Goal: Contribute content

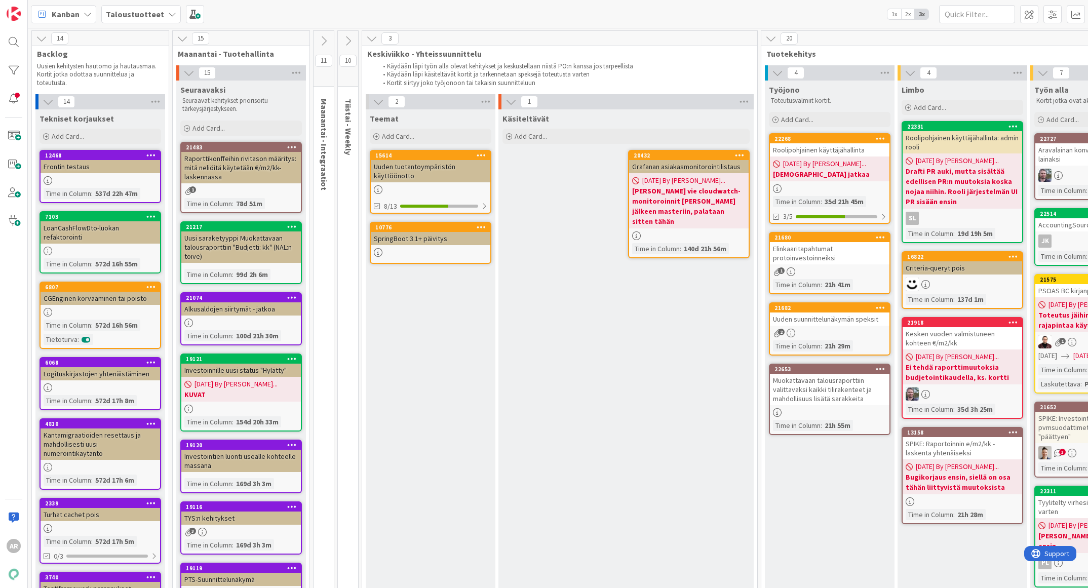
click at [133, 18] on b "Taloustuotteet" at bounding box center [135, 14] width 58 height 10
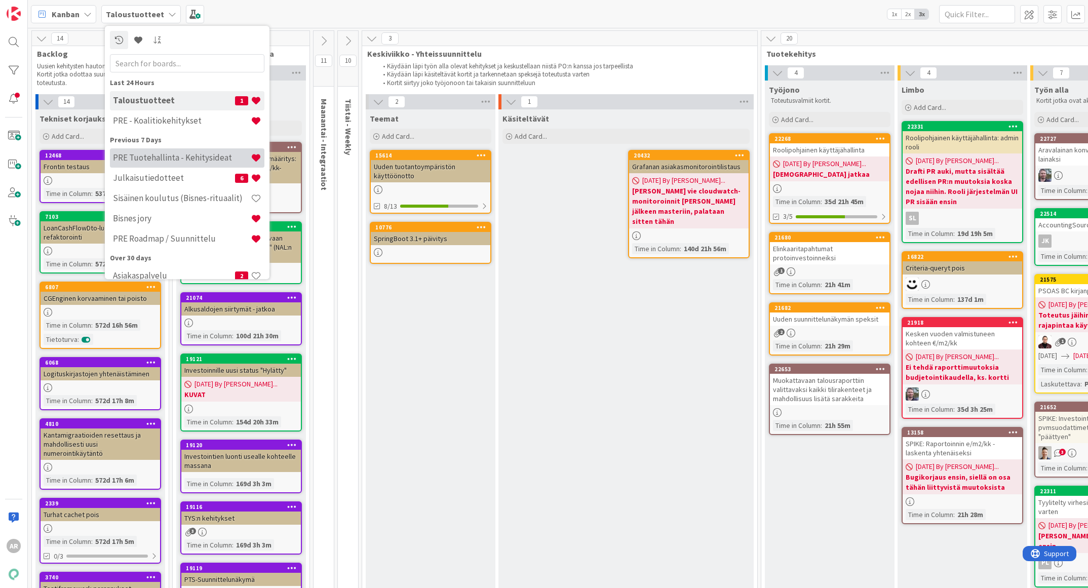
click at [174, 155] on h4 "PRE Tuotehallinta - Kehitysideat" at bounding box center [182, 158] width 138 height 10
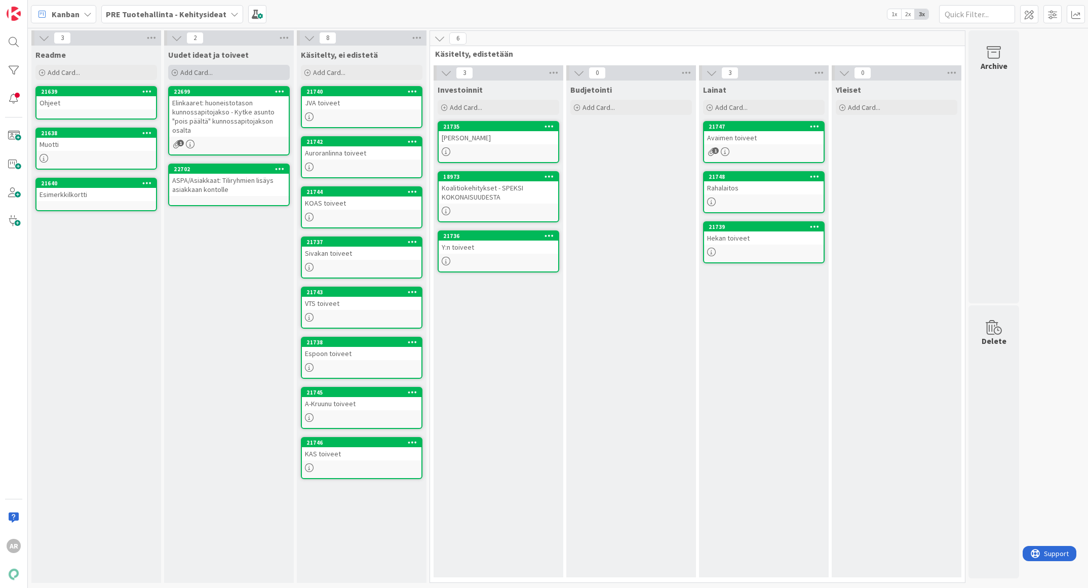
click at [215, 68] on div "Add Card..." at bounding box center [229, 72] width 122 height 15
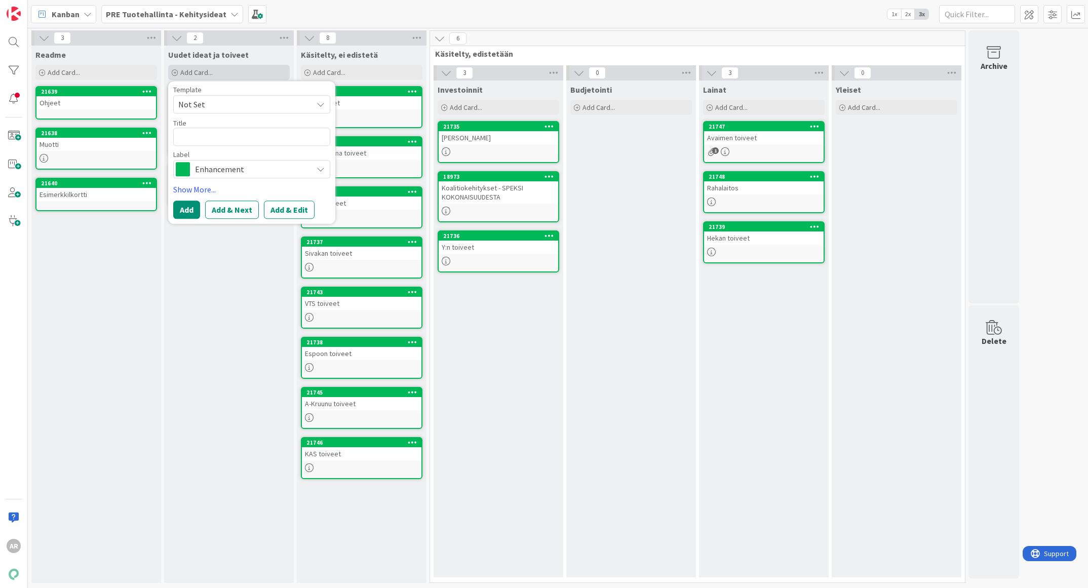
type textarea "x"
type textarea "Kirjanpidon kustannuspaikka olisi todella hyvä tunnistetieto haettaessa kohdist…"
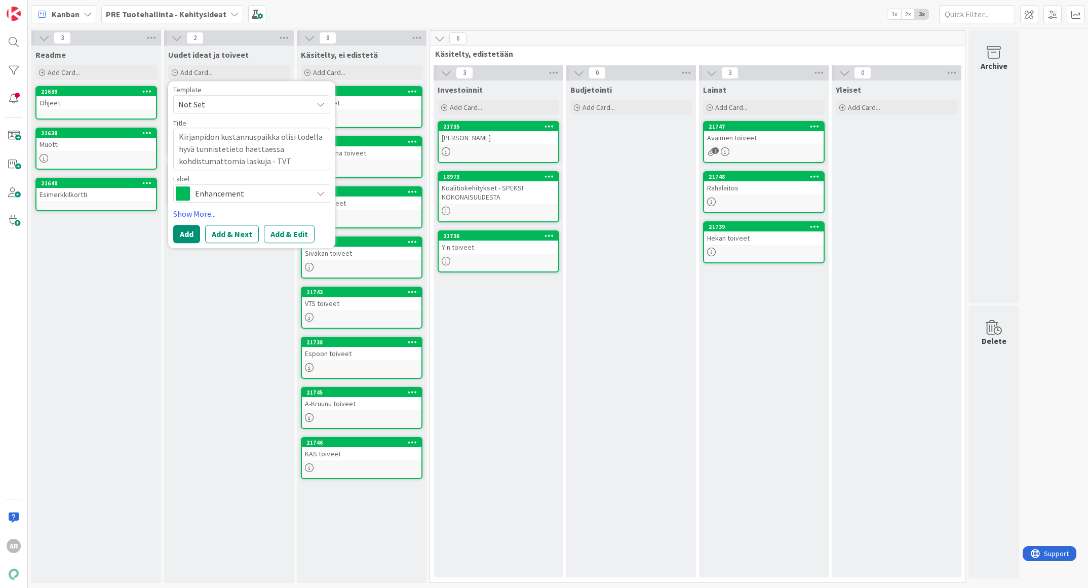
drag, startPoint x: 320, startPoint y: 138, endPoint x: 276, endPoint y: 139, distance: 43.1
click at [276, 139] on textarea "Kirjanpidon kustannuspaikka olisi todella hyvä tunnistetieto haettaessa kohdist…" at bounding box center [251, 149] width 157 height 43
type textarea "x"
type textarea "Kirjanpidon kustannuspaikkahyvä tunnistetieto haettaessa kohdistumattomia lasku…"
type textarea "x"
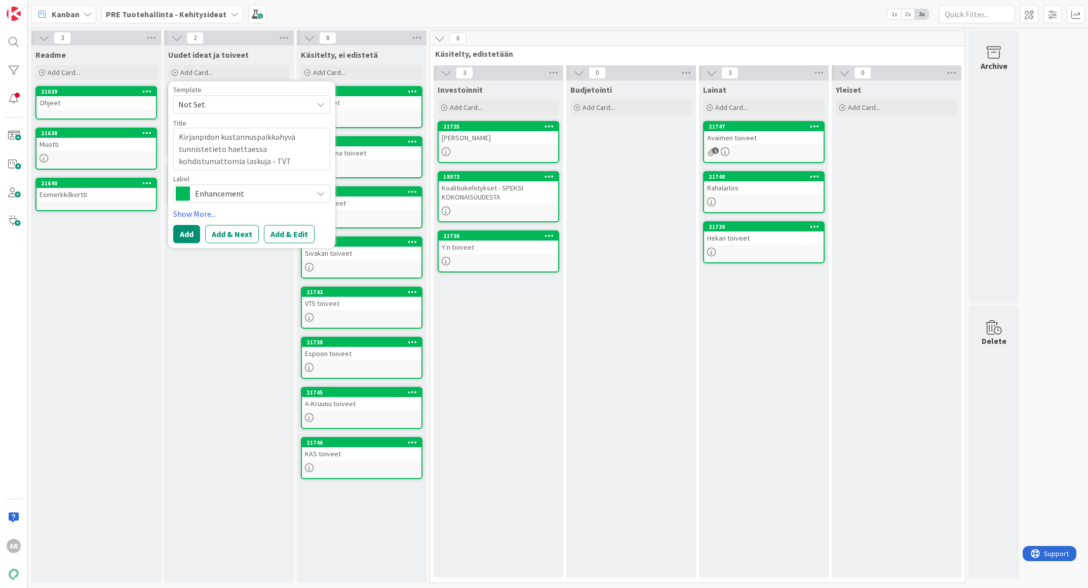
type textarea "Kirjanpidon kustannuspaikka hyvä tunnistetieto haettaessa kohdistumattomia lask…"
click at [290, 138] on textarea "Kirjanpidon kustannuspaikka hyvä tunnistetieto haettaessa kohdistumattomia lask…" at bounding box center [251, 149] width 157 height 43
type textarea "x"
type textarea "Kirjanpidon kustannuspaikka tunnistetieto haettaessa kohdistumattomia laskuja -…"
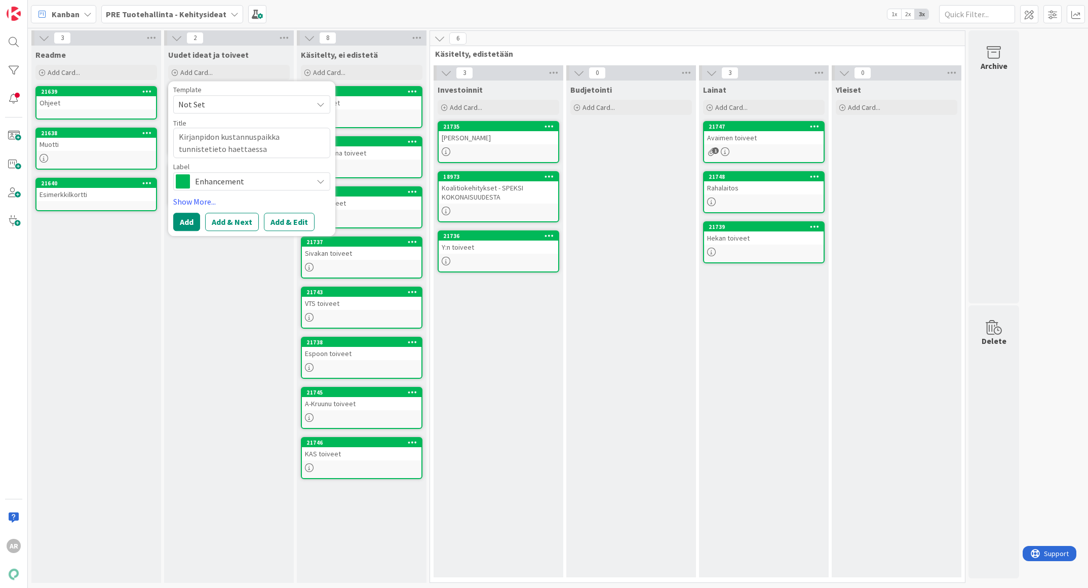
click at [323, 136] on textarea "Kirjanpidon kustannuspaikka tunnistetieto haettaessa kohdistumattomia laskuja -…" at bounding box center [251, 143] width 157 height 30
type textarea "x"
type textarea "Kirjanpidon kustannuspaikka tunnistetiet haettaessa kohdistumattomia laskuja - …"
type textarea "x"
type textarea "Kirjanpidon kustannuspaikka tunnistetie haettaessa kohdistumattomia laskuja - T…"
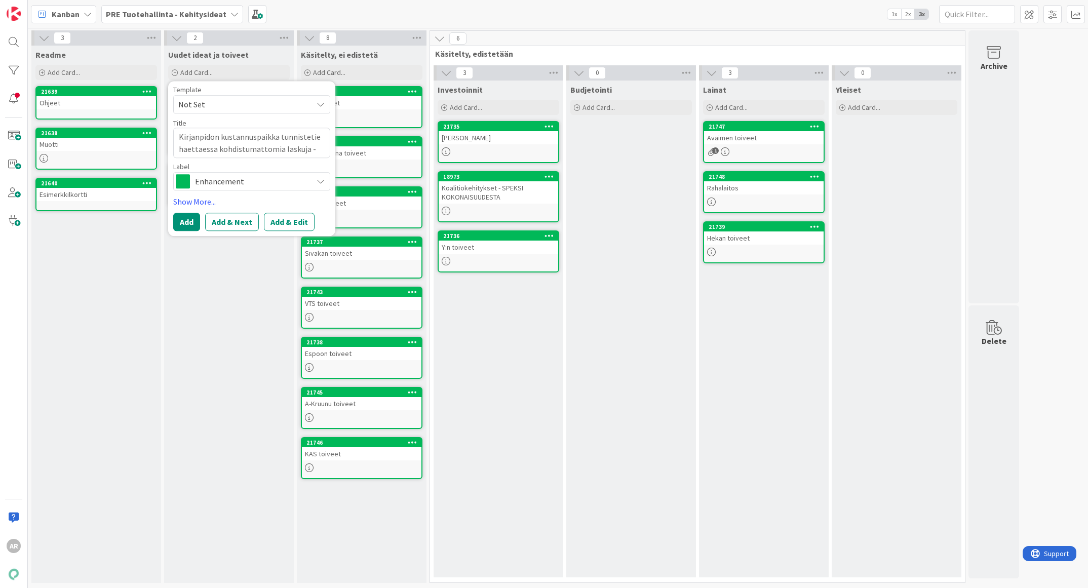
type textarea "x"
type textarea "Kirjanpidon kustannuspaikka tunnistetiek haettaessa kohdistumattomia laskuja - …"
type textarea "x"
type textarea "Kirjanpidon kustannuspaikka tunnistetieks haettaessa kohdistumattomia laskuja -…"
type textarea "x"
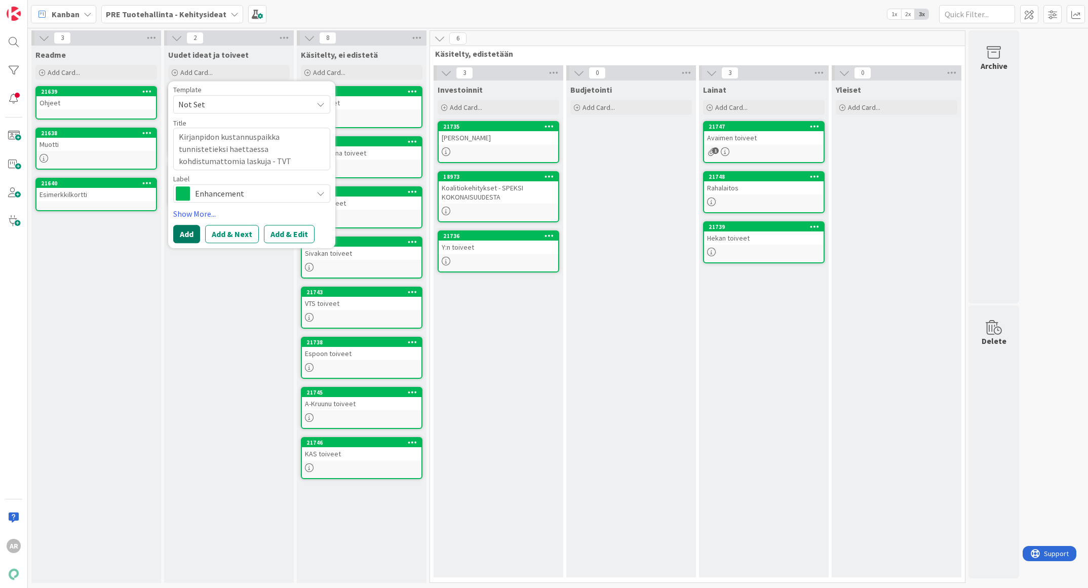
type textarea "Kirjanpidon kustannuspaikka tunnistetieksi haettaessa kohdistumattomia laskuja …"
click at [181, 233] on button "Add" at bounding box center [186, 234] width 27 height 18
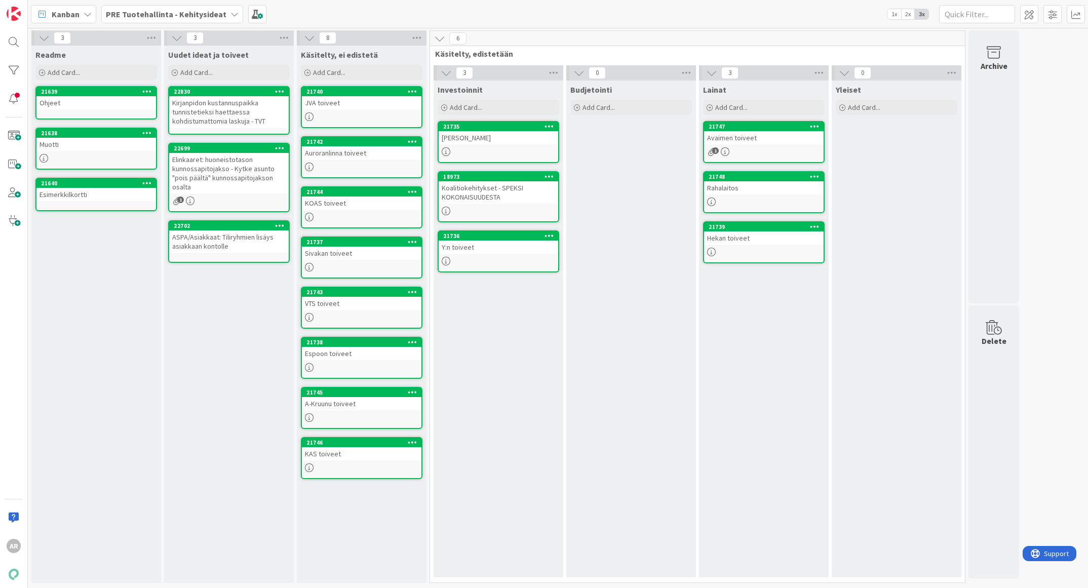
click at [187, 364] on div "Uudet ideat ja toiveet Add Card... Template Not Set Title 0 / 128 Label Enhance…" at bounding box center [229, 314] width 130 height 537
click at [135, 9] on b "PRE Tuotehallinta - Kehitysideat" at bounding box center [166, 14] width 121 height 10
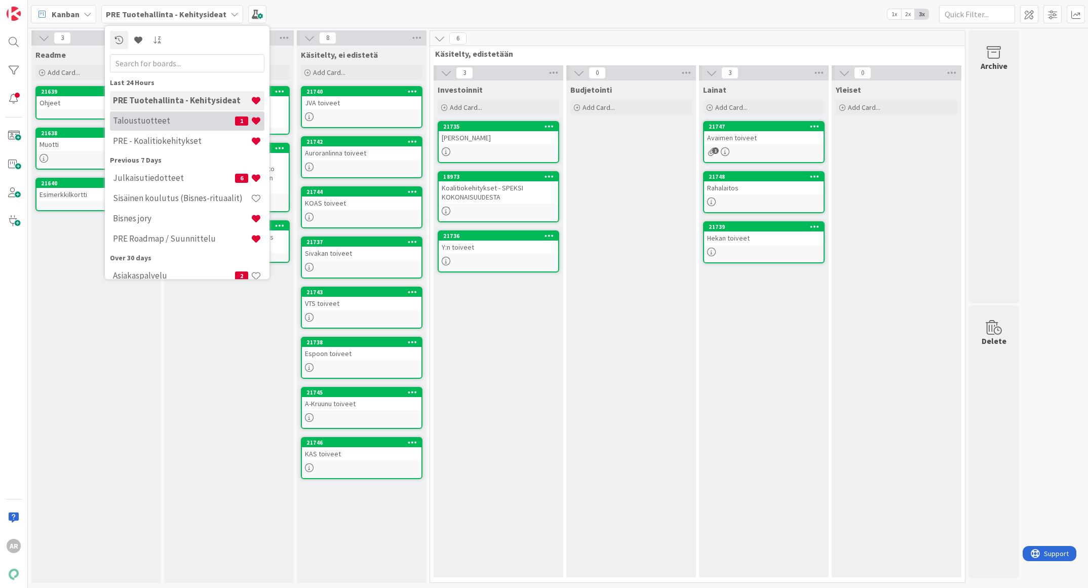
click at [155, 119] on h4 "Taloustuotteet" at bounding box center [174, 121] width 122 height 10
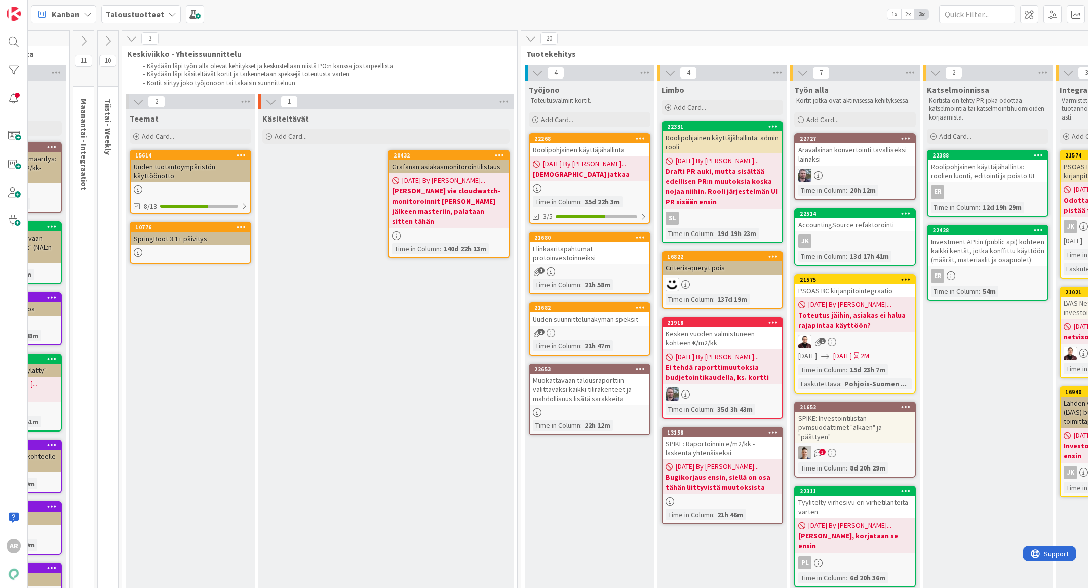
scroll to position [0, 246]
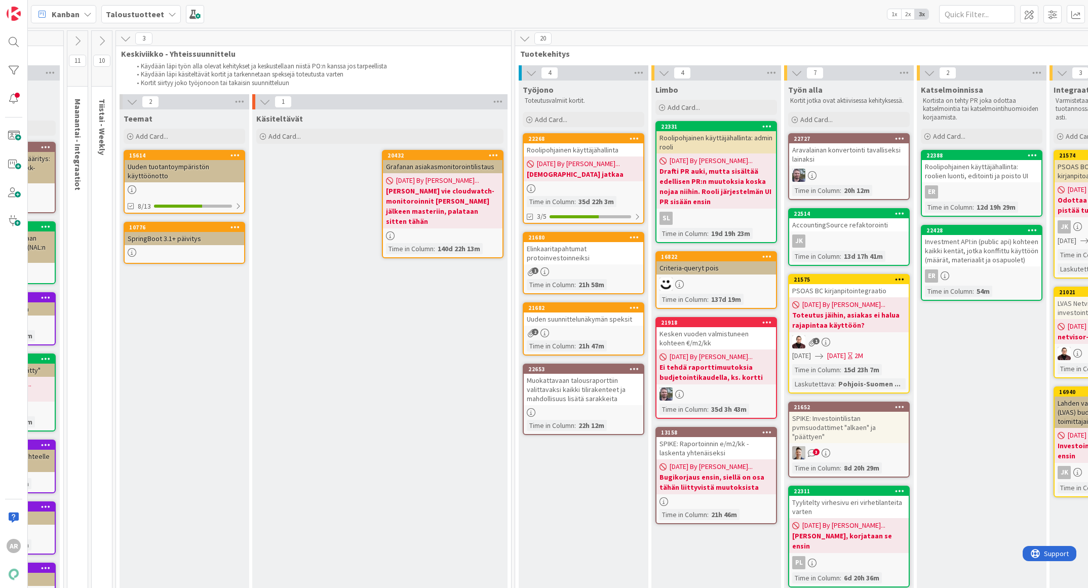
click at [606, 253] on div "Elinkaaritapahtumat protoinvestoinneiksi" at bounding box center [584, 253] width 120 height 22
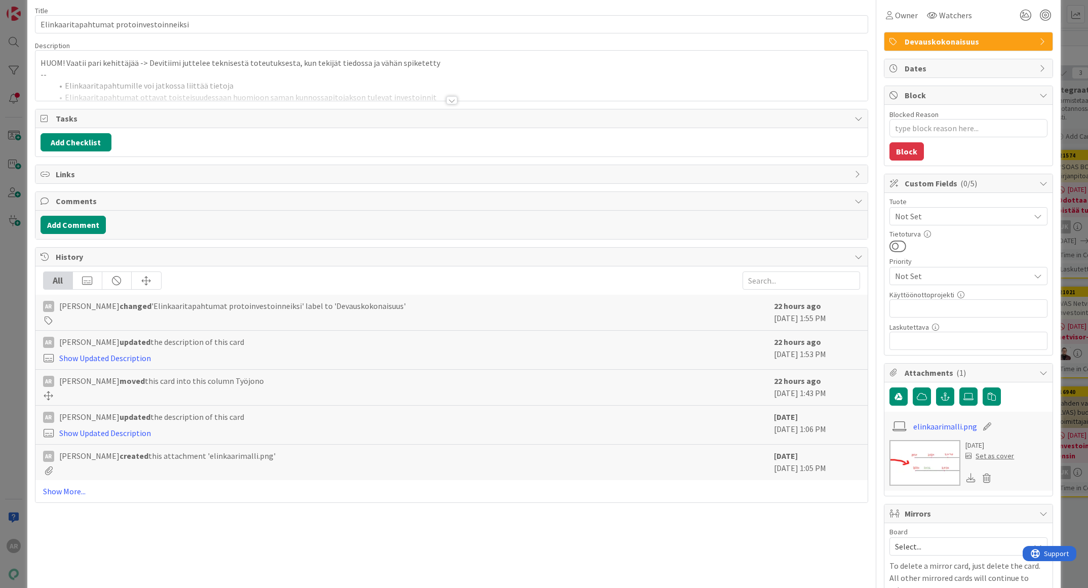
scroll to position [88, 0]
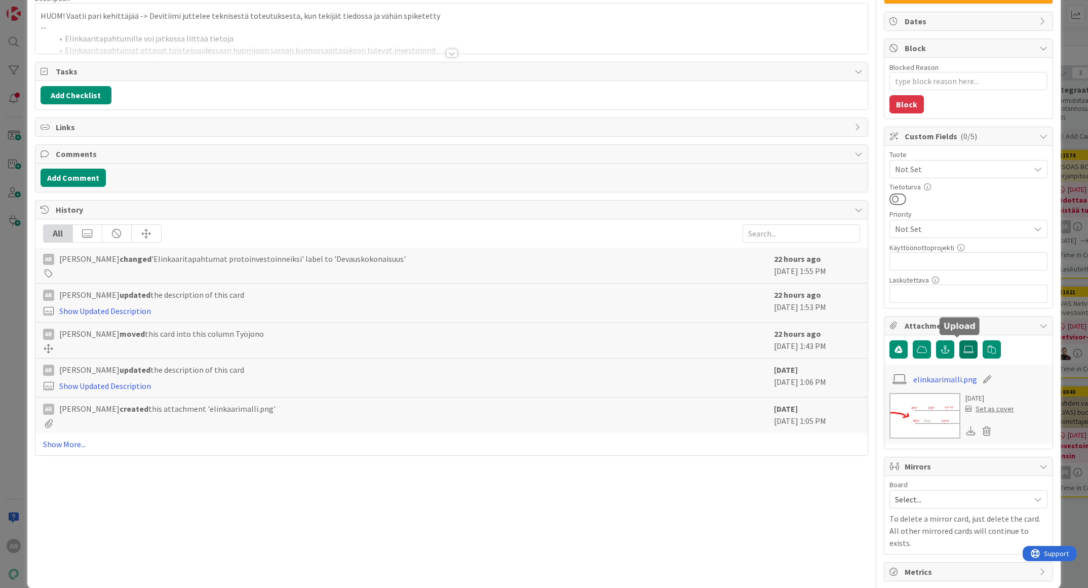
click at [963, 345] on icon at bounding box center [968, 349] width 10 height 8
click at [959, 340] on input "file" at bounding box center [959, 340] width 0 height 0
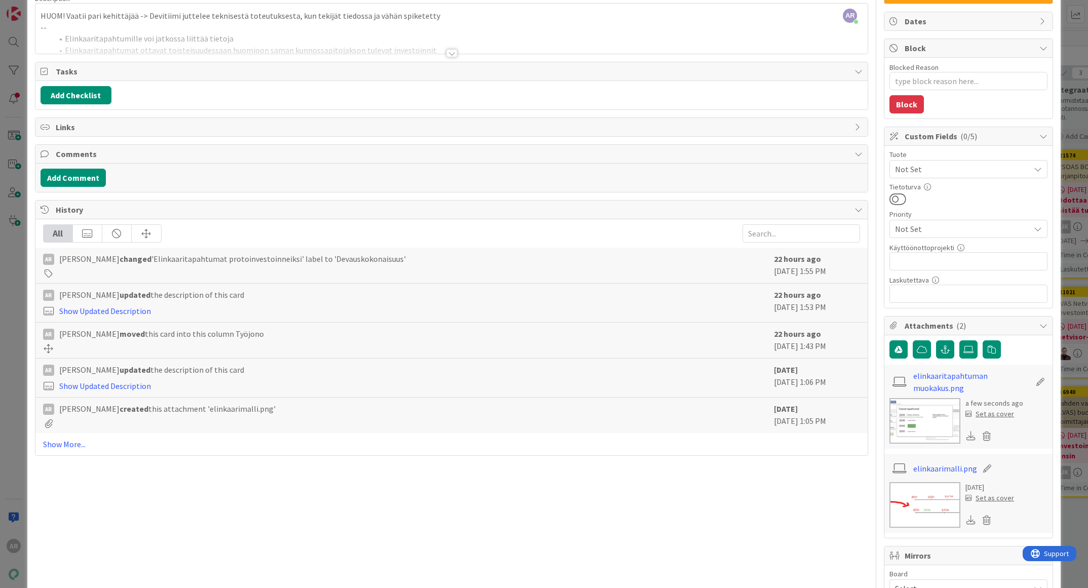
click at [916, 410] on img at bounding box center [924, 421] width 71 height 46
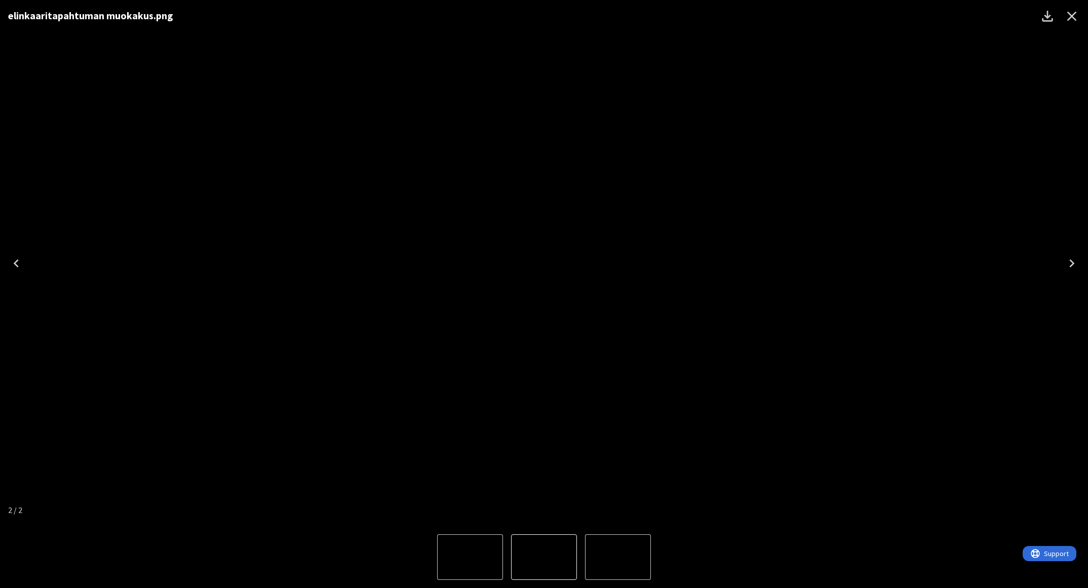
click at [480, 24] on div "elinkaaritapahtuman muokakus.png" at bounding box center [544, 15] width 1088 height 31
click at [544, 131] on div "elinkaaritapahtuman muokakus.png" at bounding box center [544, 263] width 1088 height 526
click at [1069, 11] on icon "Close" at bounding box center [1071, 16] width 16 height 16
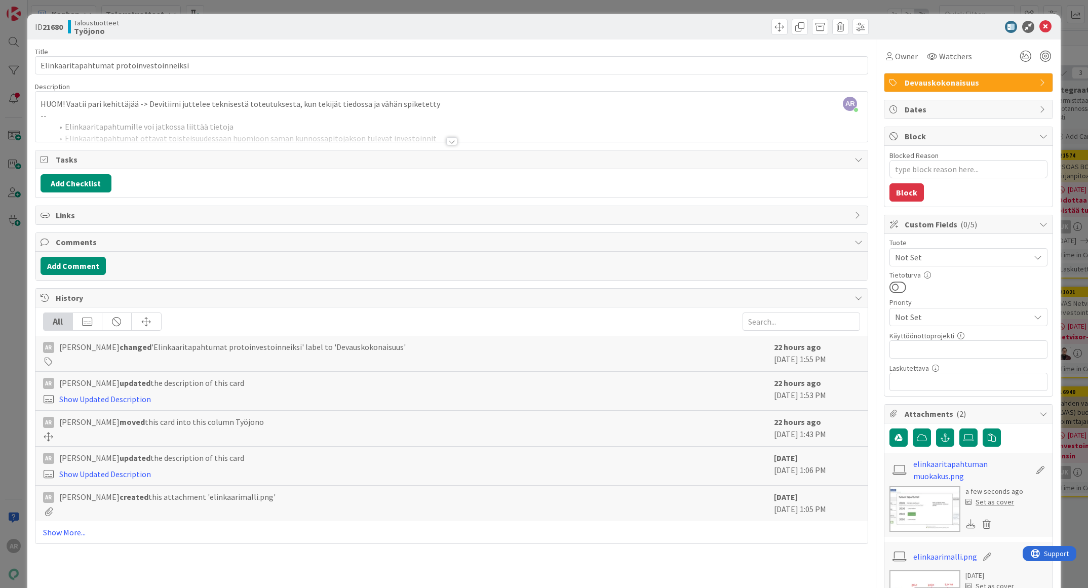
scroll to position [177, 0]
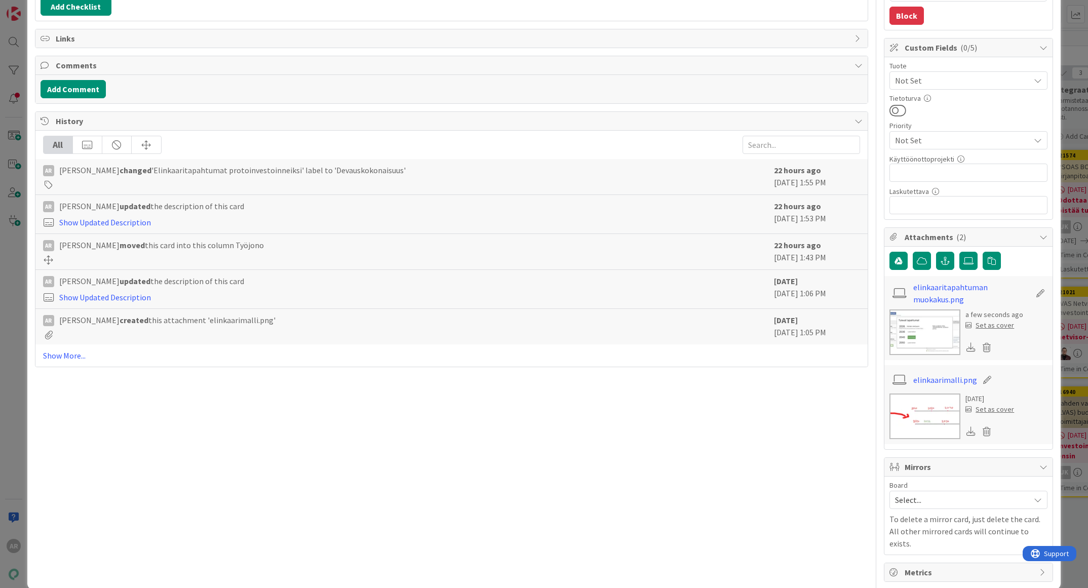
click at [914, 328] on img at bounding box center [924, 332] width 71 height 46
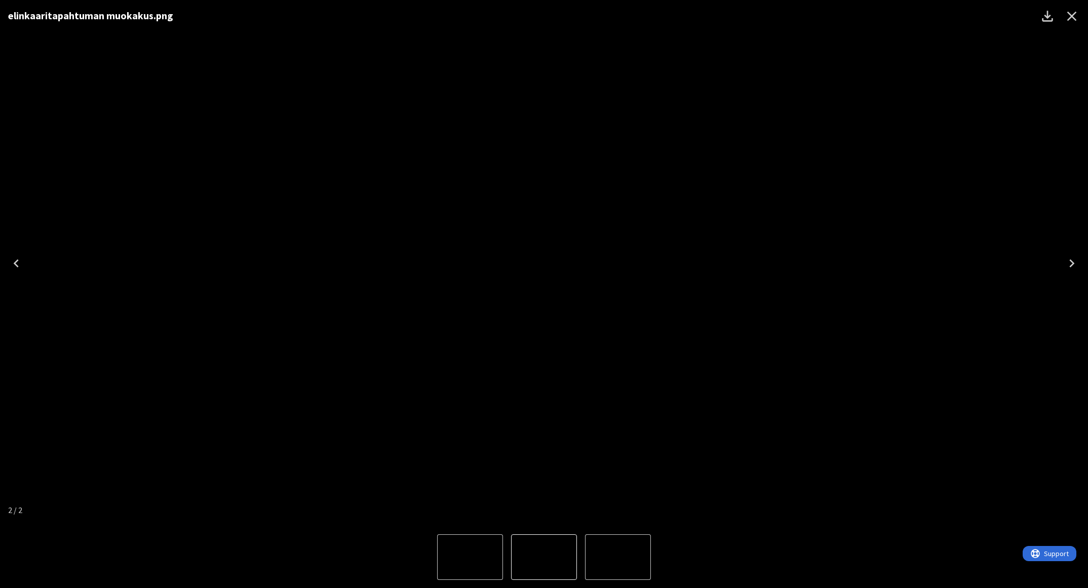
click at [1072, 18] on icon "Close" at bounding box center [1071, 16] width 16 height 16
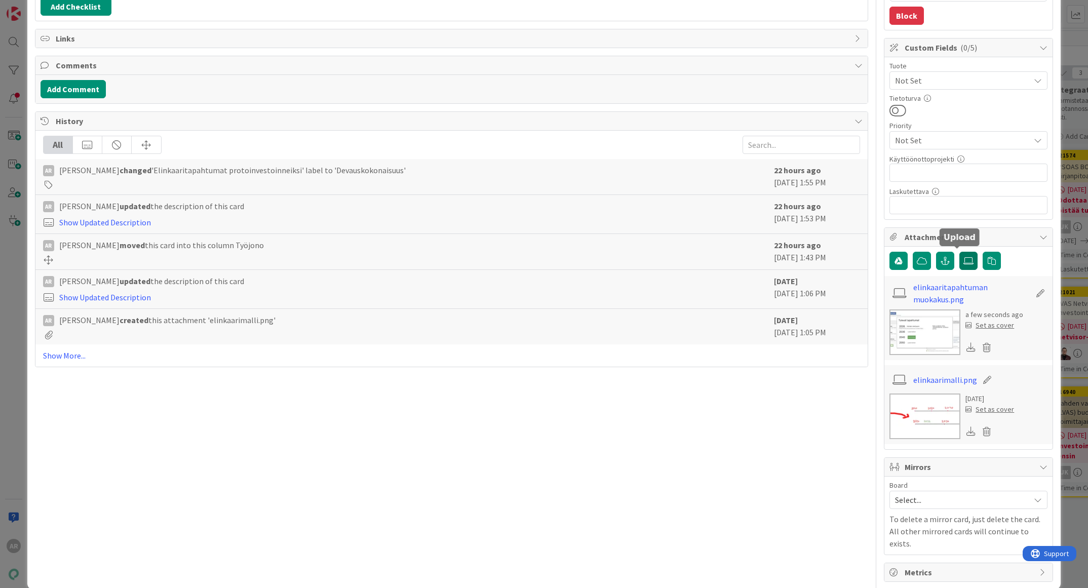
click at [963, 257] on icon at bounding box center [968, 261] width 10 height 8
click at [959, 252] on input "file" at bounding box center [959, 252] width 0 height 0
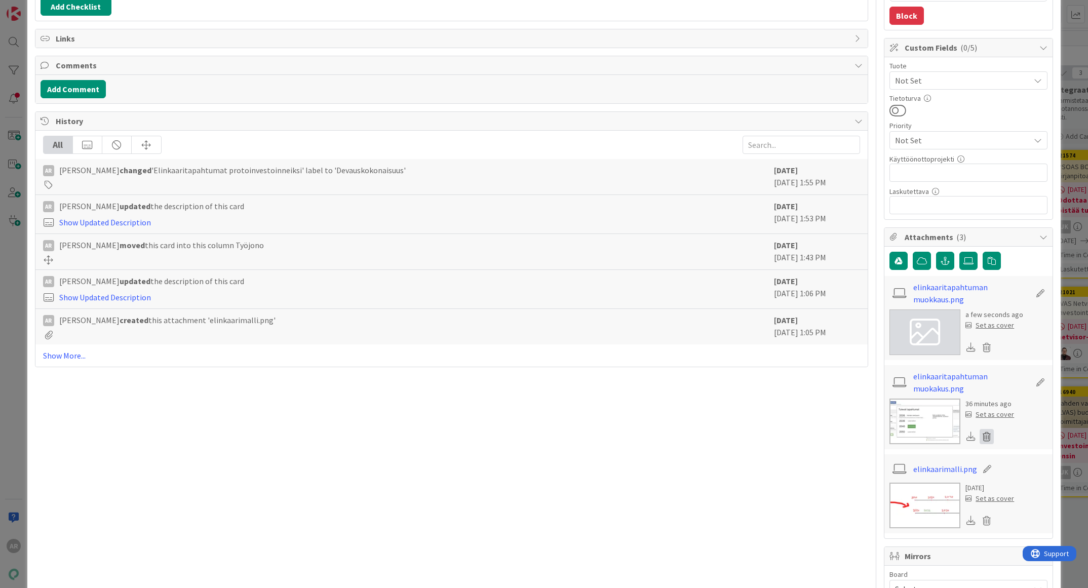
click at [979, 431] on icon at bounding box center [986, 436] width 14 height 15
click at [880, 483] on button "Delete" at bounding box center [892, 485] width 38 height 18
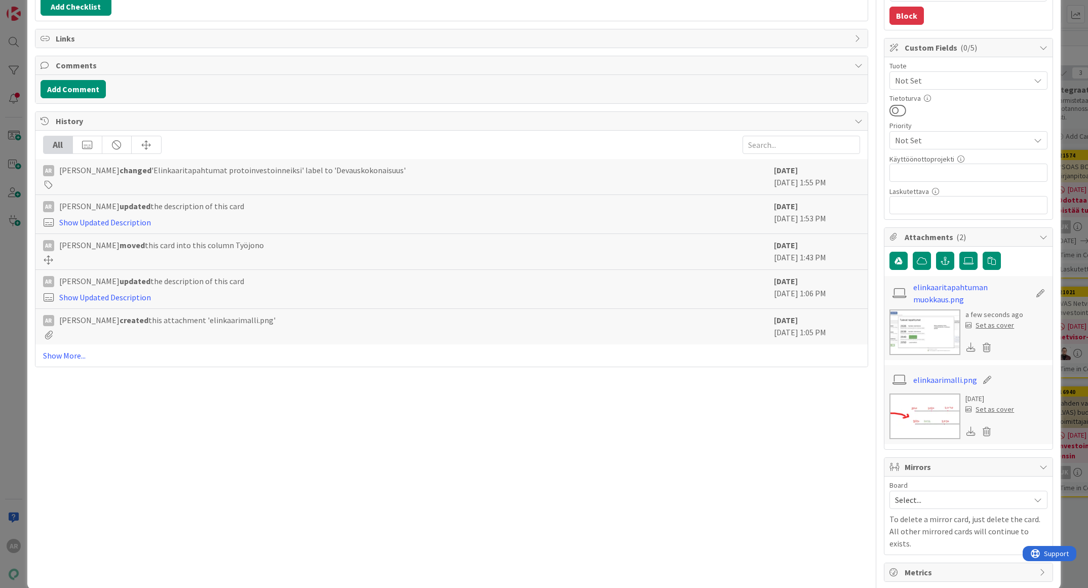
click at [919, 329] on img at bounding box center [924, 332] width 71 height 46
type textarea "x"
